Goal: Entertainment & Leisure: Consume media (video, audio)

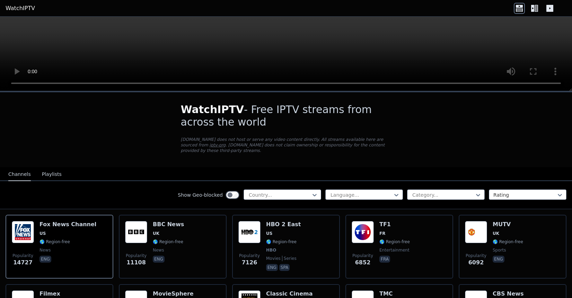
click at [64, 2] on header "WatchIPTV" at bounding box center [286, 8] width 572 height 17
click at [64, 5] on header "WatchIPTV" at bounding box center [286, 8] width 572 height 17
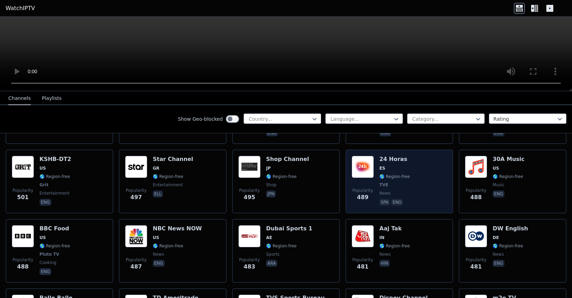
scroll to position [2227, 0]
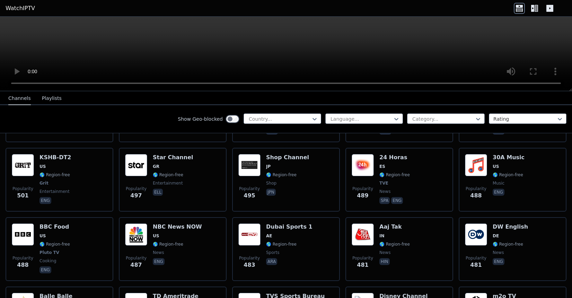
click at [53, 99] on button "Playlists" at bounding box center [52, 98] width 20 height 13
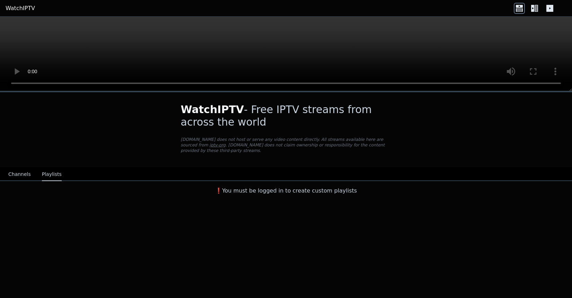
click at [14, 176] on button "Channels" at bounding box center [19, 174] width 23 height 13
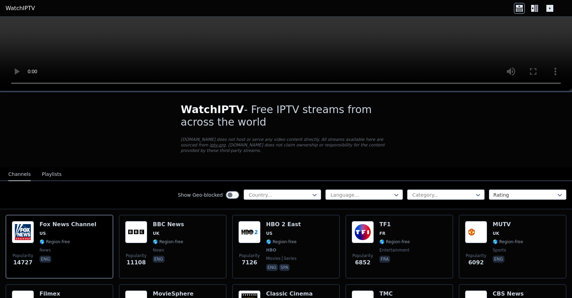
click at [536, 12] on icon at bounding box center [534, 8] width 11 height 11
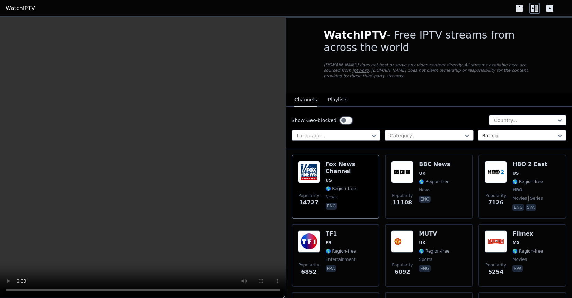
click at [549, 12] on icon at bounding box center [550, 8] width 11 height 11
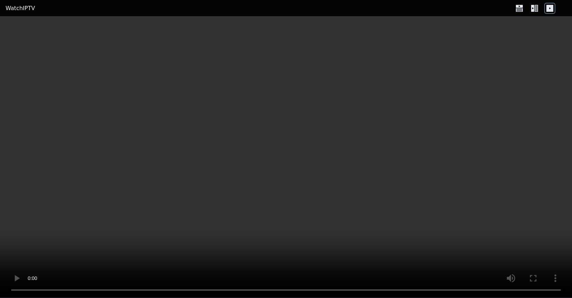
click at [520, 10] on icon at bounding box center [519, 8] width 11 height 11
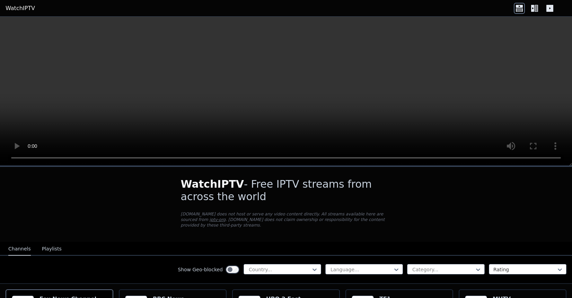
click at [540, 6] on div at bounding box center [535, 8] width 42 height 11
click at [535, 6] on icon at bounding box center [536, 8] width 3 height 7
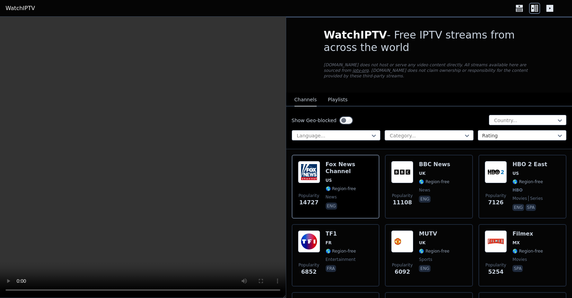
click at [520, 9] on icon at bounding box center [519, 8] width 11 height 11
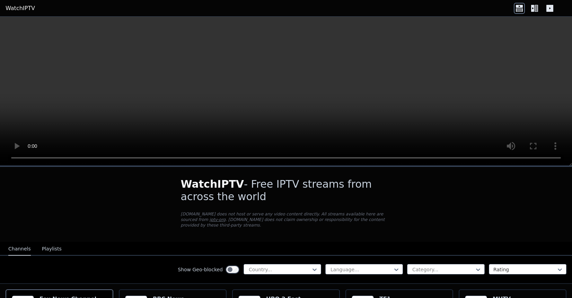
click at [552, 6] on icon at bounding box center [550, 8] width 7 height 7
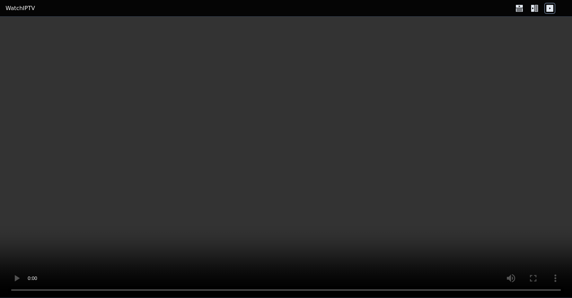
click at [341, 266] on video at bounding box center [286, 157] width 572 height 281
